Goal: Task Accomplishment & Management: Complete application form

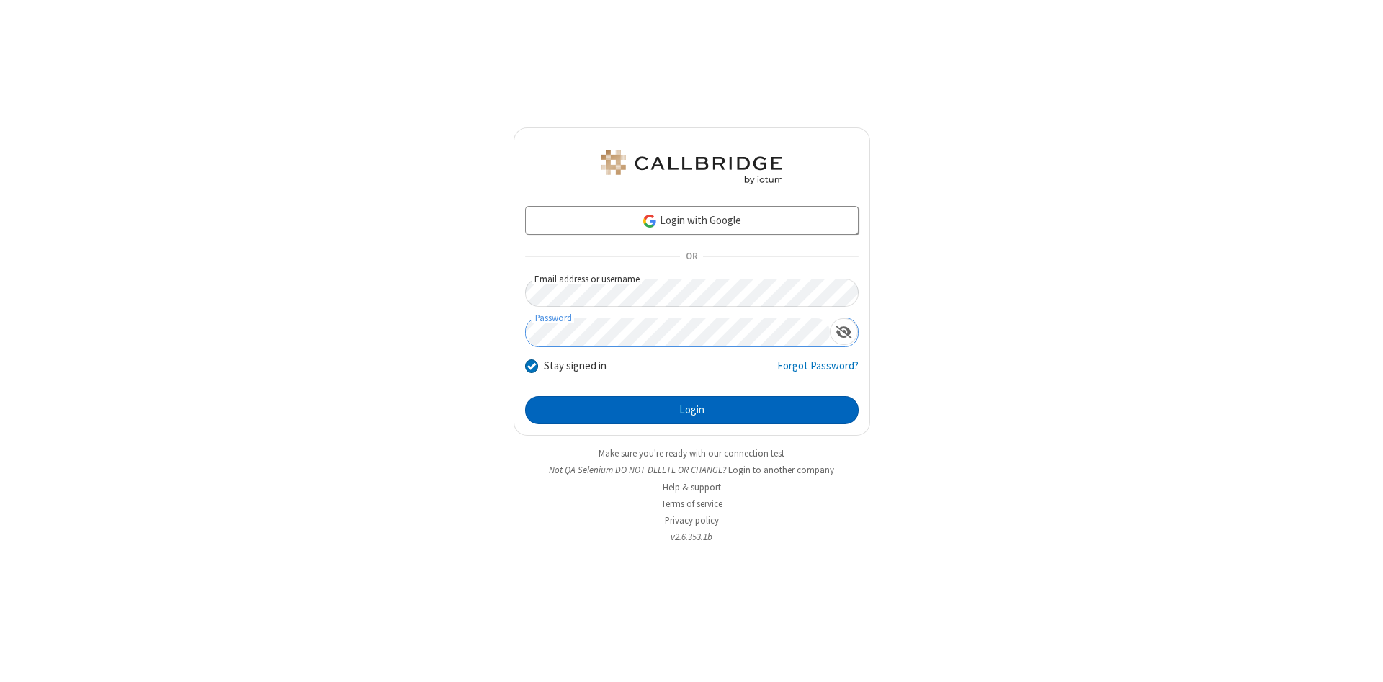
click at [691, 410] on button "Login" at bounding box center [691, 410] width 333 height 29
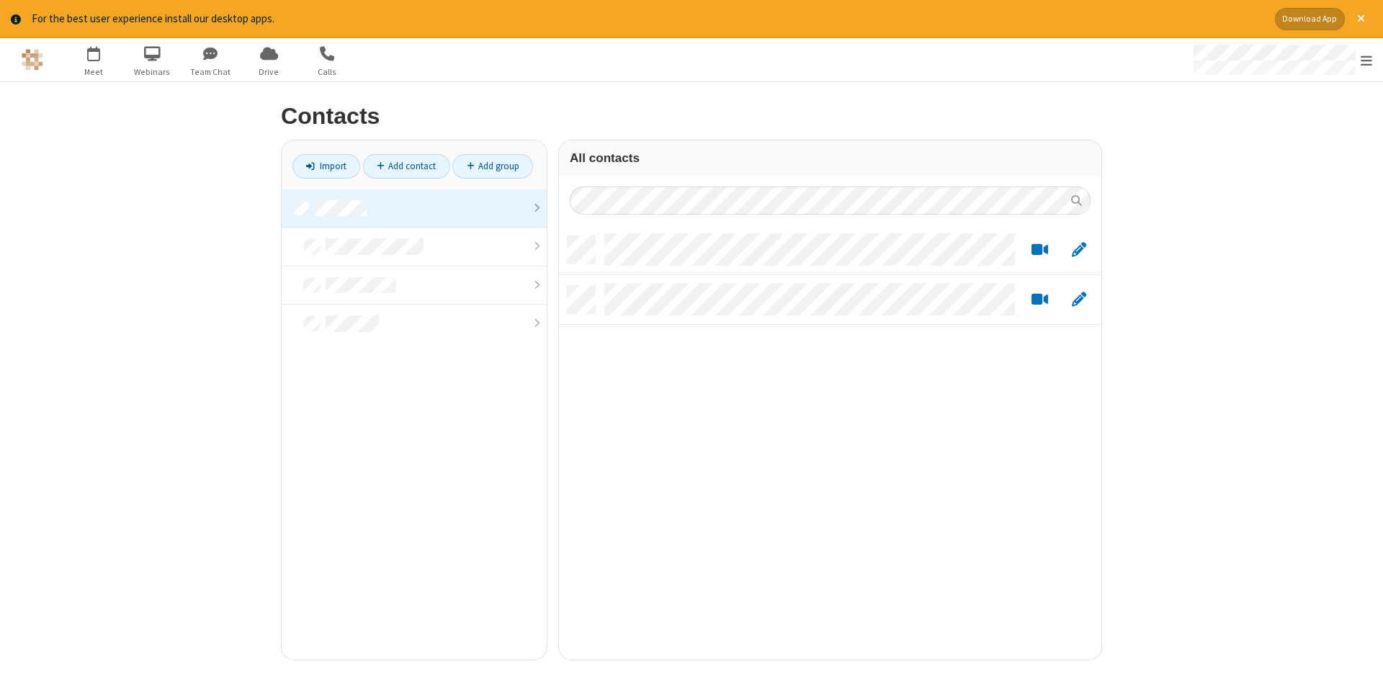
click at [414, 208] on link at bounding box center [414, 208] width 265 height 39
click at [406, 166] on link "Add contact" at bounding box center [406, 166] width 87 height 24
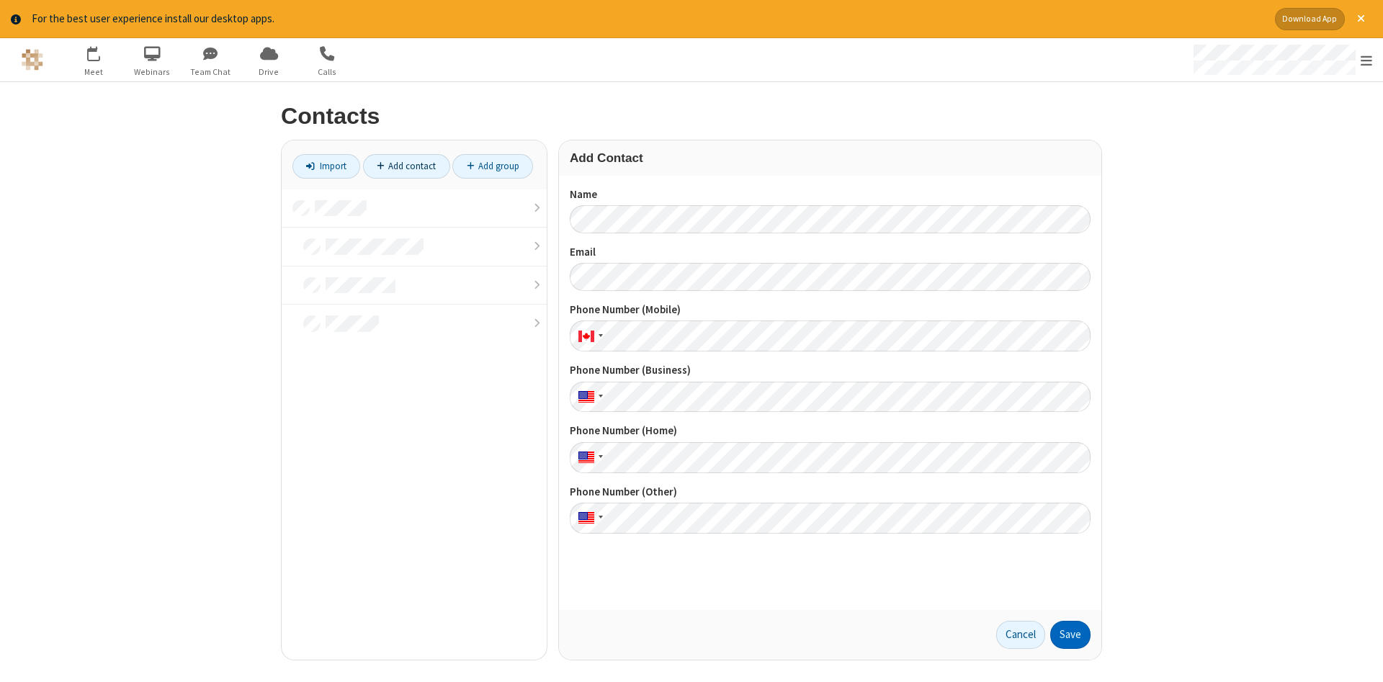
click at [1070, 634] on button "Save" at bounding box center [1070, 635] width 40 height 29
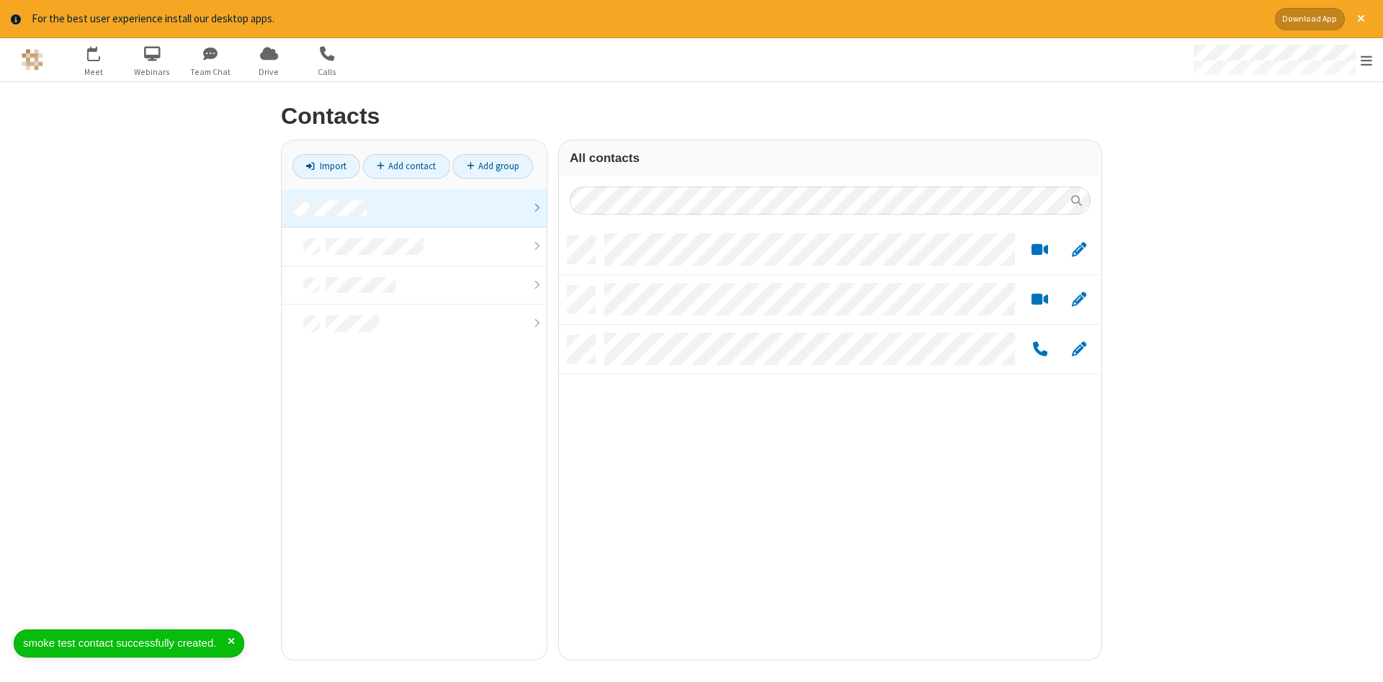
scroll to position [434, 542]
